Goal: Information Seeking & Learning: Learn about a topic

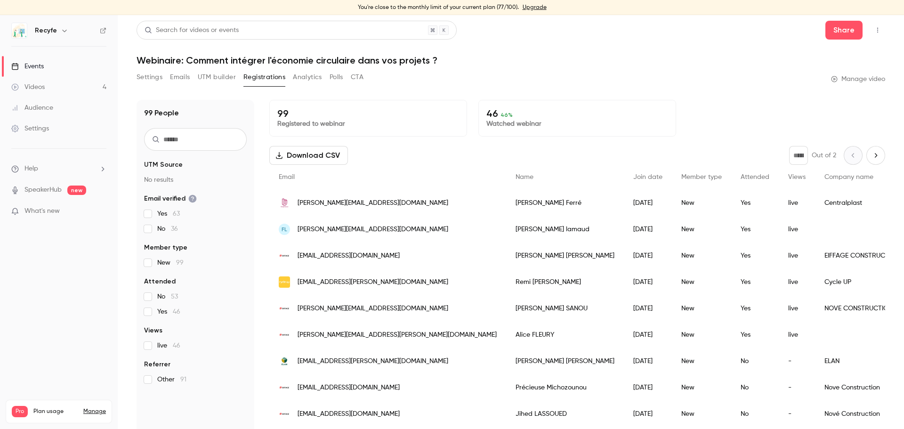
click at [870, 155] on icon "Next page" at bounding box center [875, 156] width 10 height 8
type input "*"
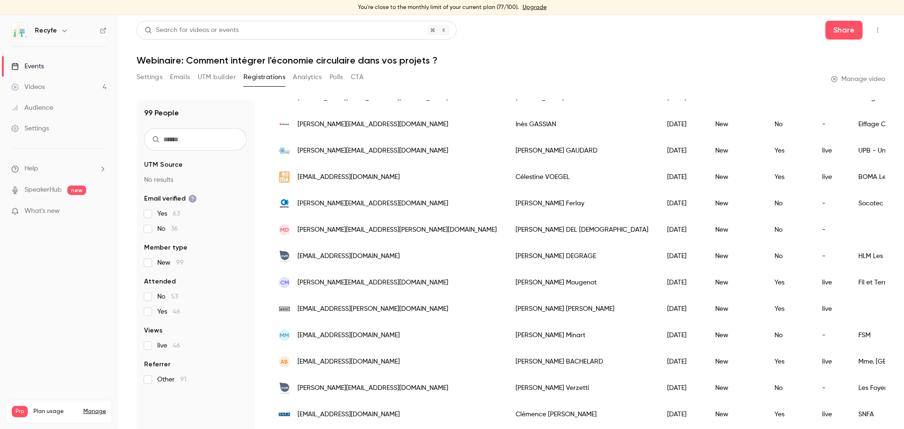
scroll to position [112, 0]
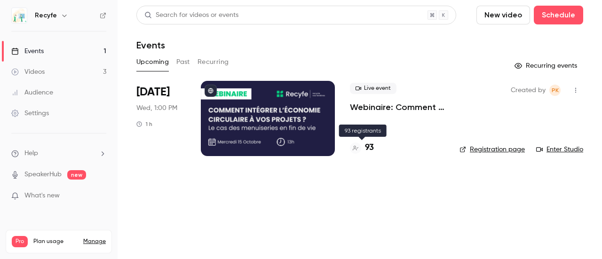
click at [365, 146] on div "93" at bounding box center [362, 148] width 24 height 13
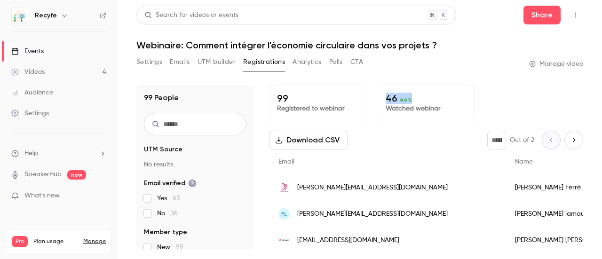
drag, startPoint x: 383, startPoint y: 98, endPoint x: 426, endPoint y: 103, distance: 43.6
click at [426, 103] on div "46 46 % Watched webinar" at bounding box center [426, 103] width 97 height 37
click at [441, 113] on p "Watched webinar" at bounding box center [426, 108] width 81 height 9
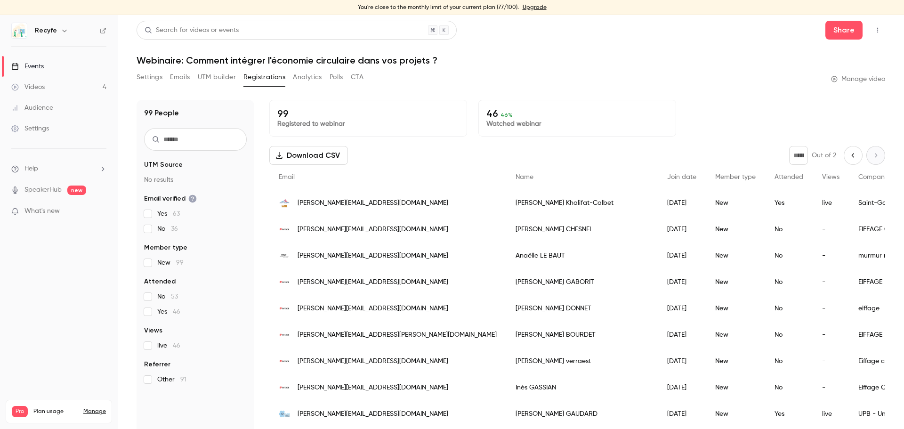
scroll to position [112, 0]
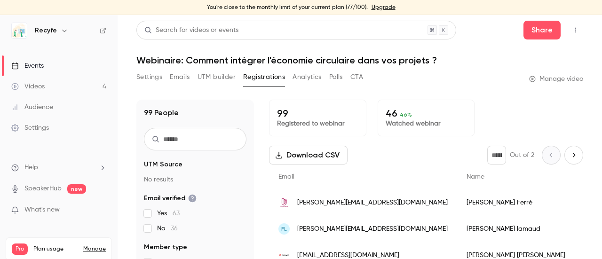
click at [41, 87] on div "Videos" at bounding box center [27, 86] width 33 height 9
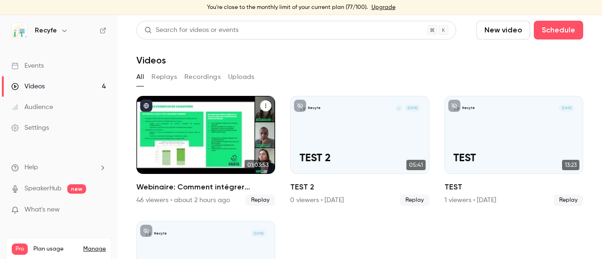
click at [210, 138] on div "Webinaire: Comment intégrer l'économie circulaire dans vos projets ?" at bounding box center [206, 135] width 139 height 78
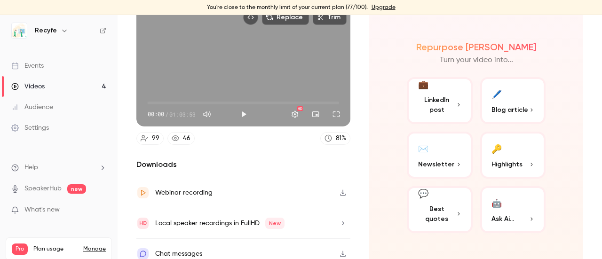
scroll to position [94, 0]
click at [426, 105] on span "LinkedIn post" at bounding box center [437, 105] width 38 height 20
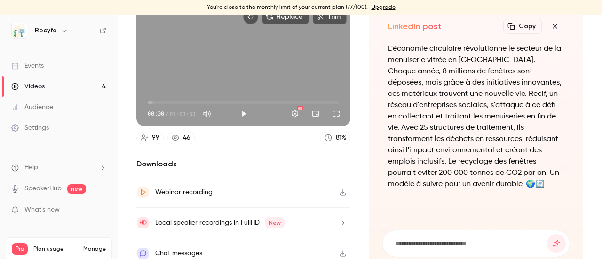
scroll to position [0, 0]
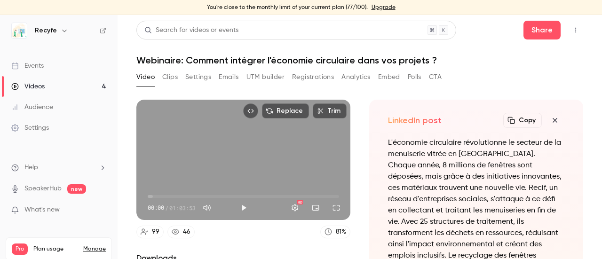
click at [550, 120] on icon "button" at bounding box center [555, 121] width 11 height 8
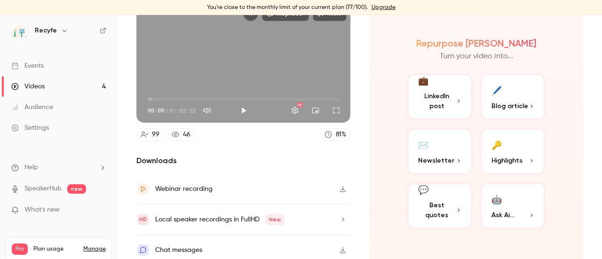
scroll to position [98, 0]
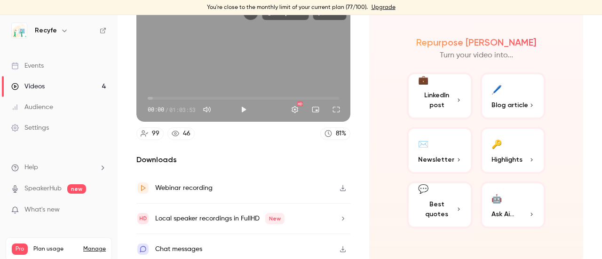
click at [439, 202] on span "Best quotes" at bounding box center [437, 210] width 38 height 20
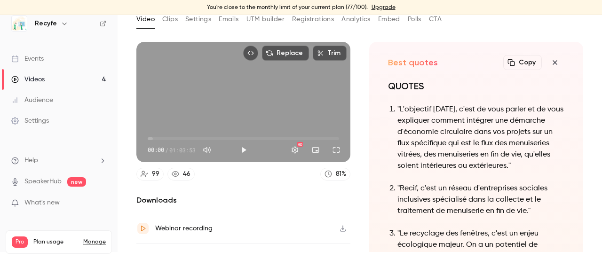
scroll to position [0, 0]
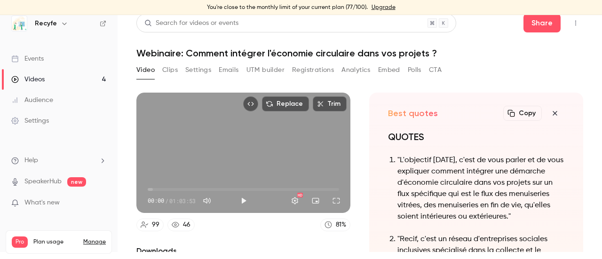
click at [550, 114] on icon "button" at bounding box center [555, 114] width 11 height 8
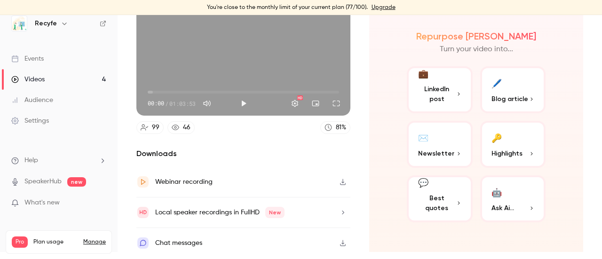
scroll to position [98, 0]
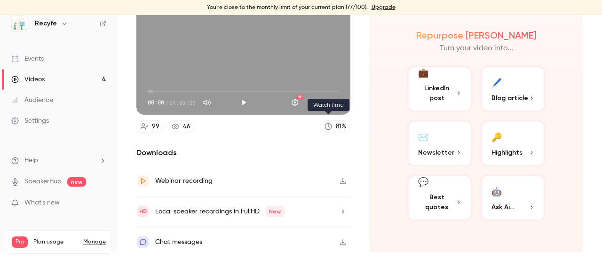
click at [336, 122] on div "81 %" at bounding box center [341, 127] width 10 height 10
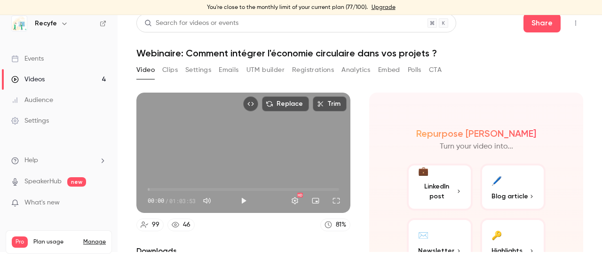
scroll to position [94, 0]
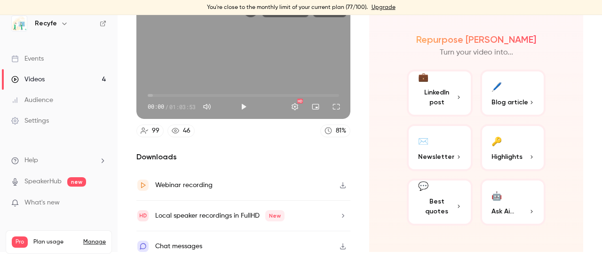
click at [439, 147] on button "✉️ Newsletter" at bounding box center [440, 147] width 66 height 47
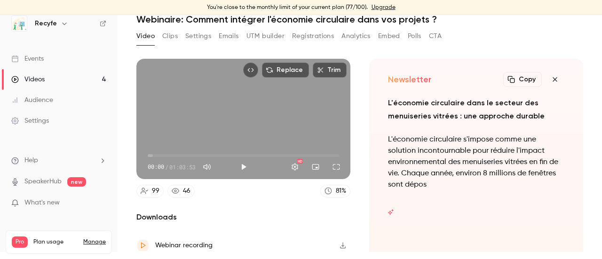
scroll to position [0, 0]
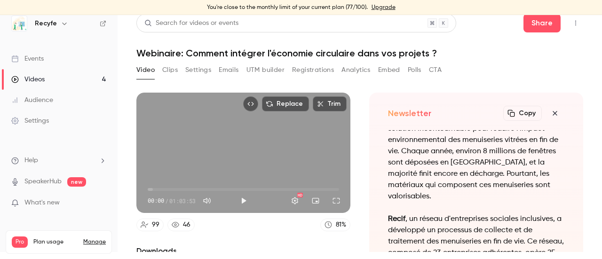
click at [550, 113] on icon "button" at bounding box center [555, 114] width 11 height 8
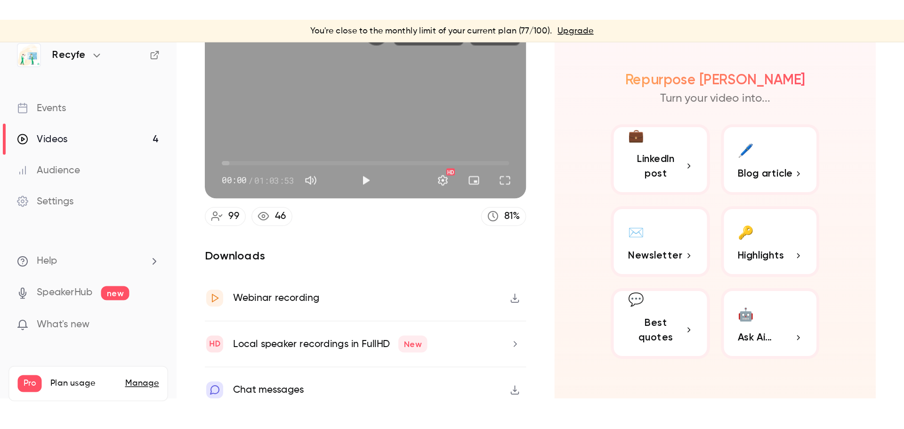
scroll to position [98, 0]
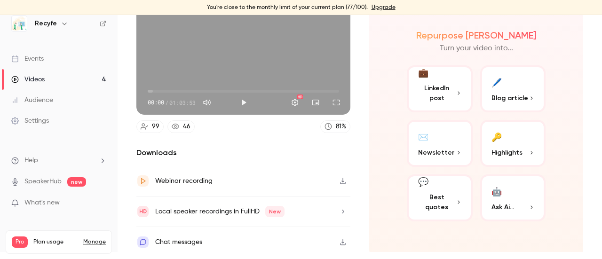
click at [339, 178] on icon "button" at bounding box center [343, 181] width 8 height 7
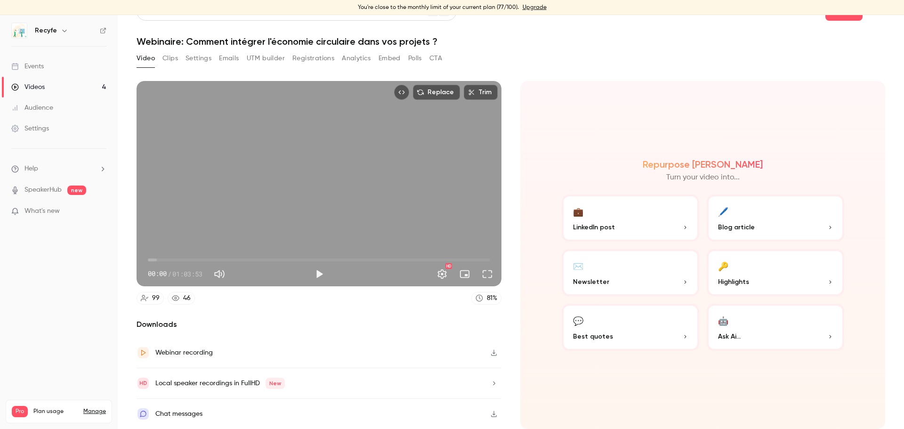
scroll to position [17, 0]
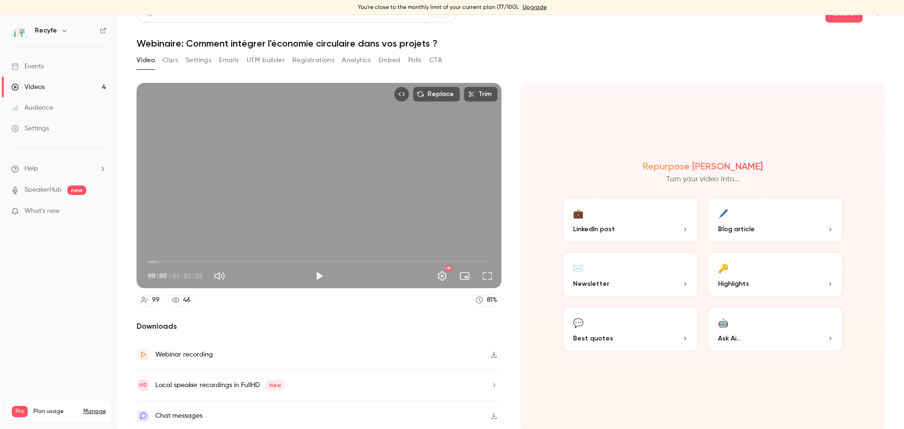
click at [60, 69] on link "Events" at bounding box center [59, 66] width 118 height 21
